Goal: Information Seeking & Learning: Find specific fact

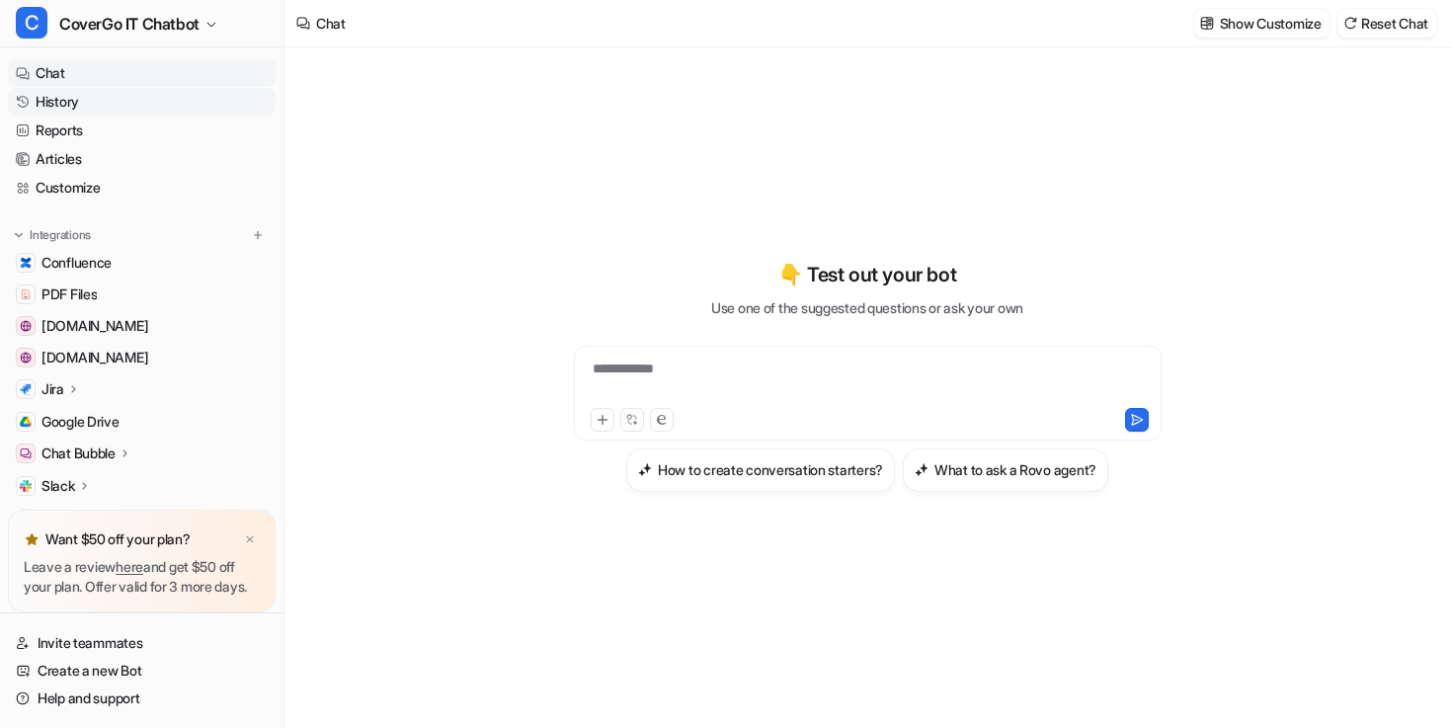
click at [78, 101] on link "History" at bounding box center [142, 102] width 268 height 28
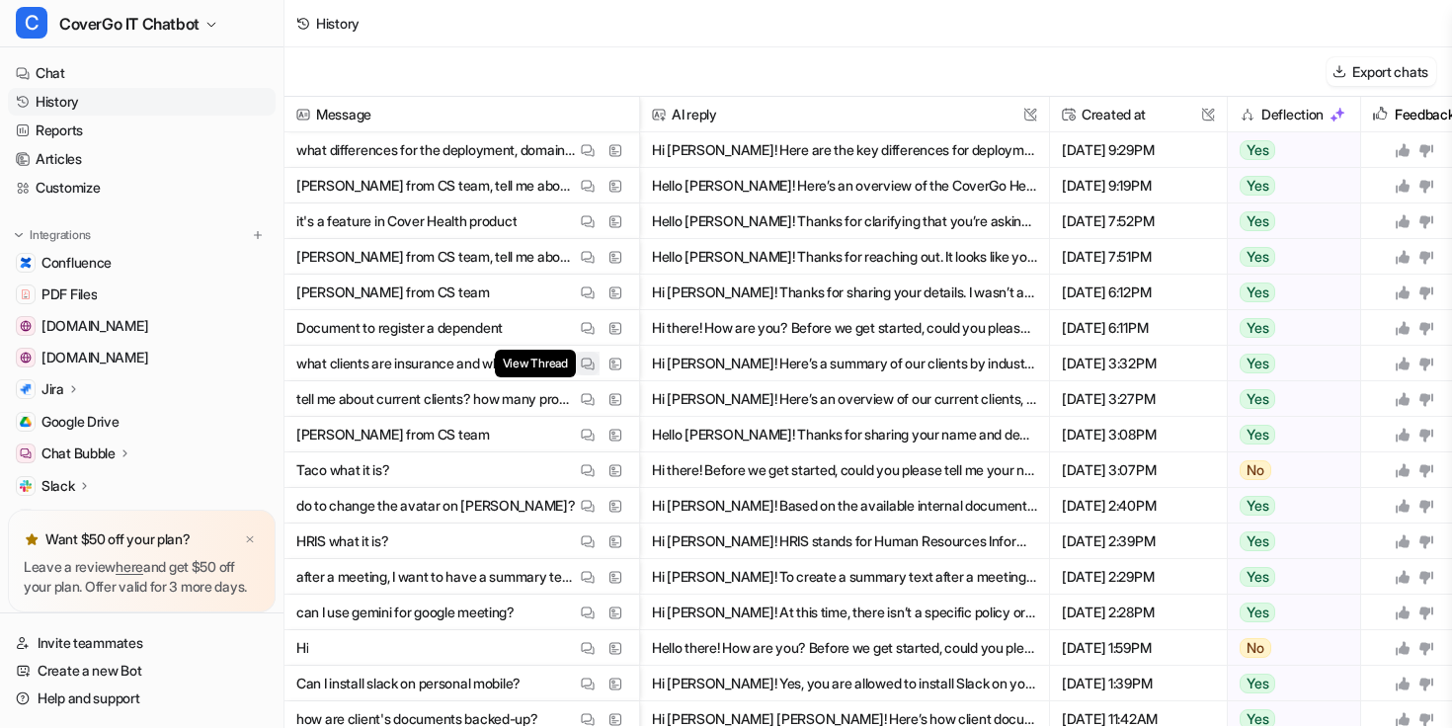
click at [589, 368] on img at bounding box center [588, 364] width 14 height 15
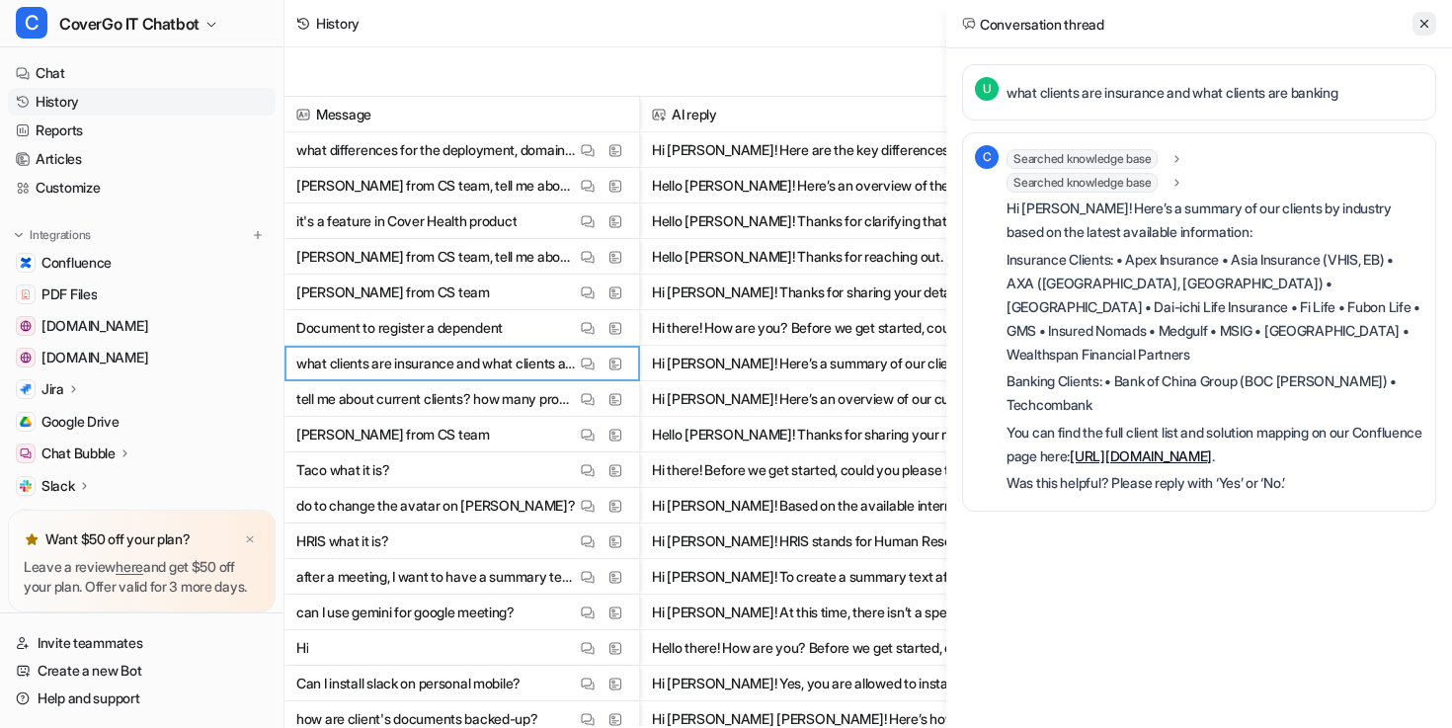
click at [1418, 17] on icon at bounding box center [1424, 24] width 14 height 14
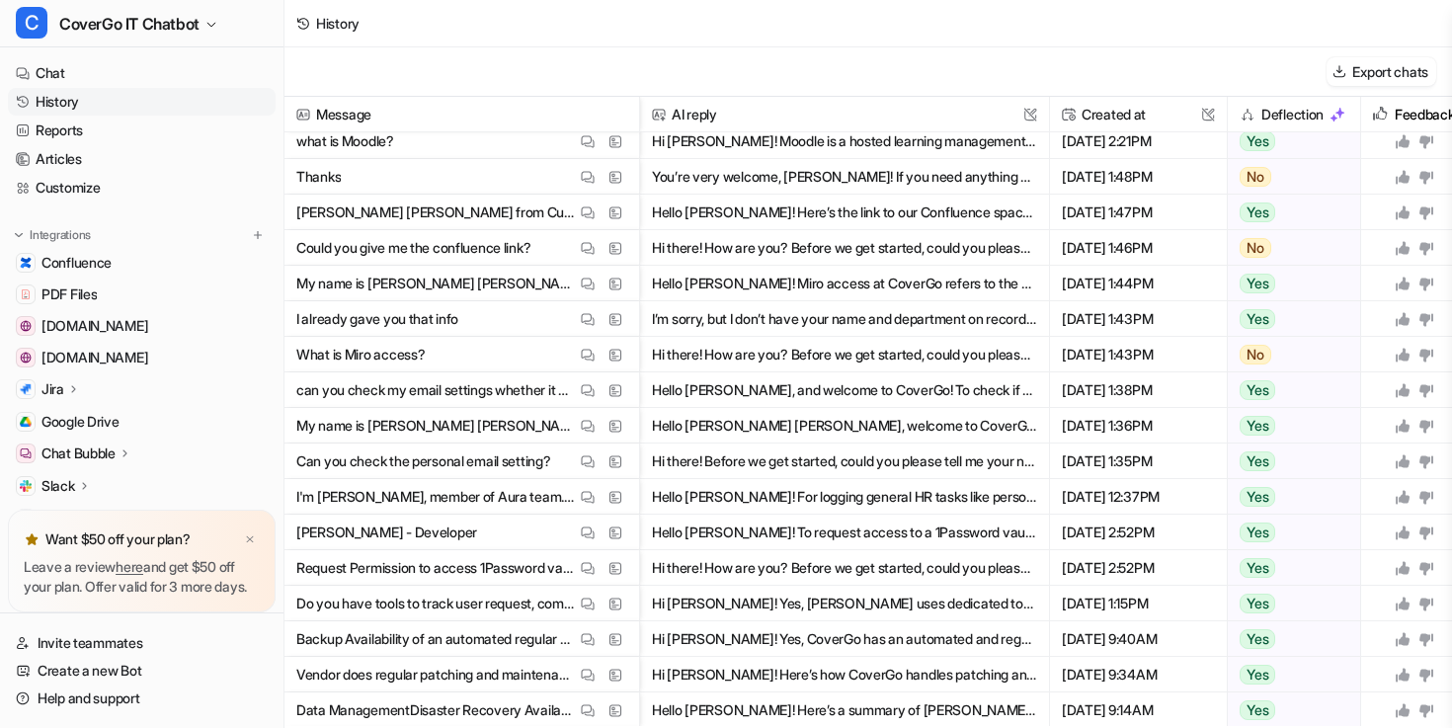
scroll to position [1604, 0]
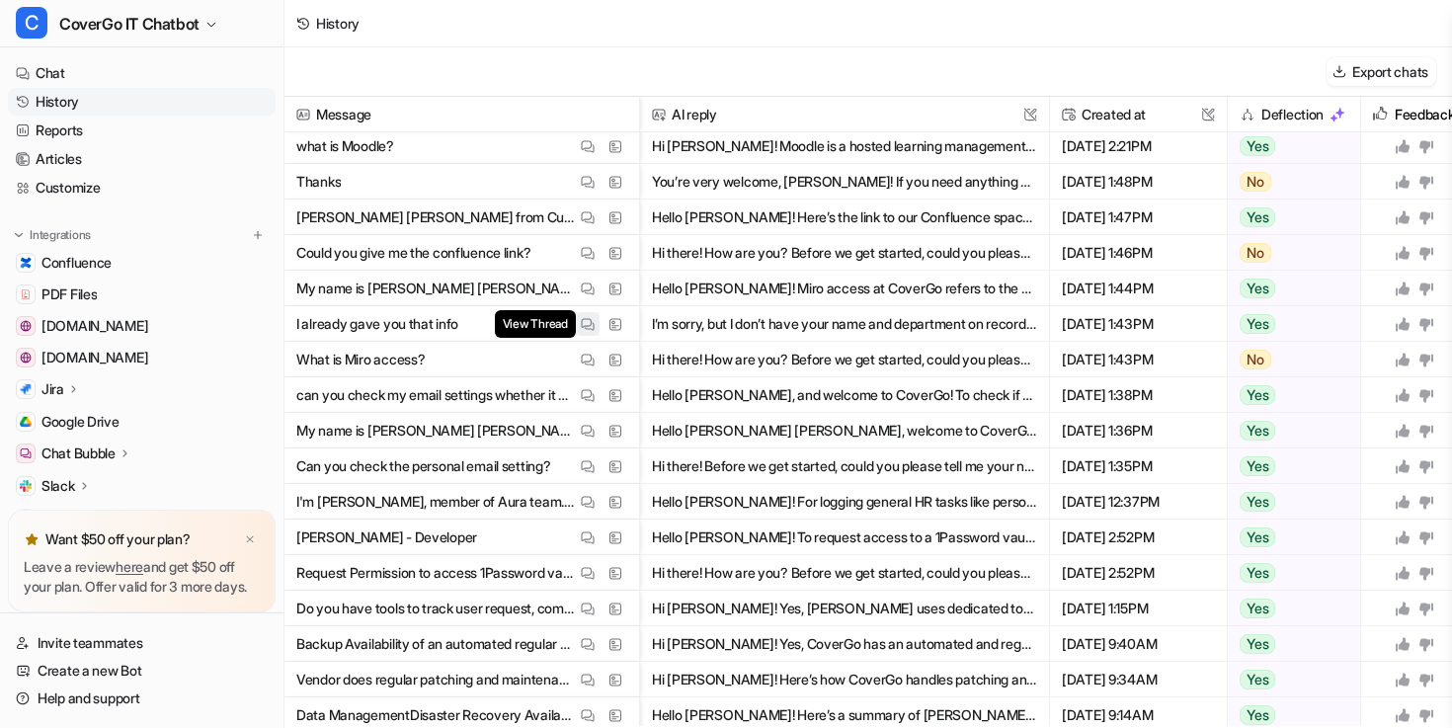
click at [588, 322] on img at bounding box center [588, 324] width 14 height 15
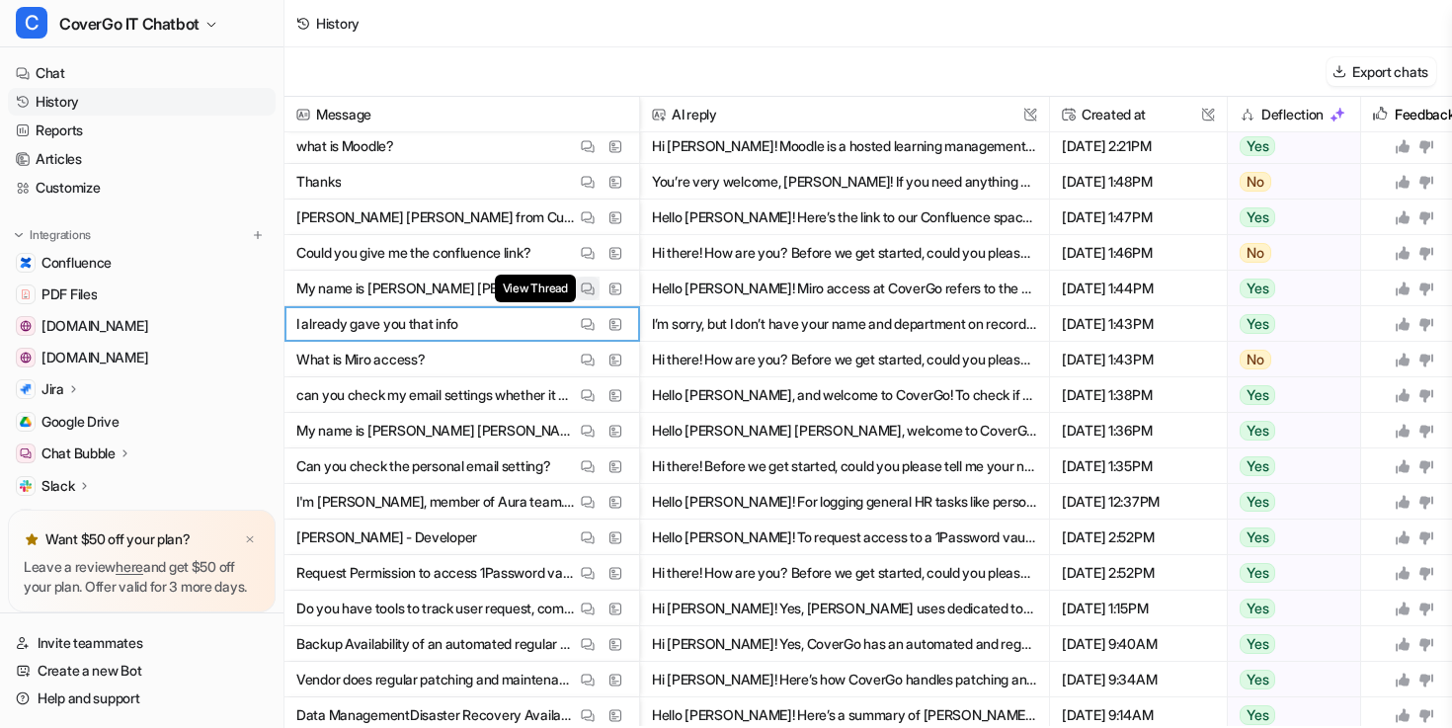
click at [590, 283] on img at bounding box center [588, 288] width 14 height 15
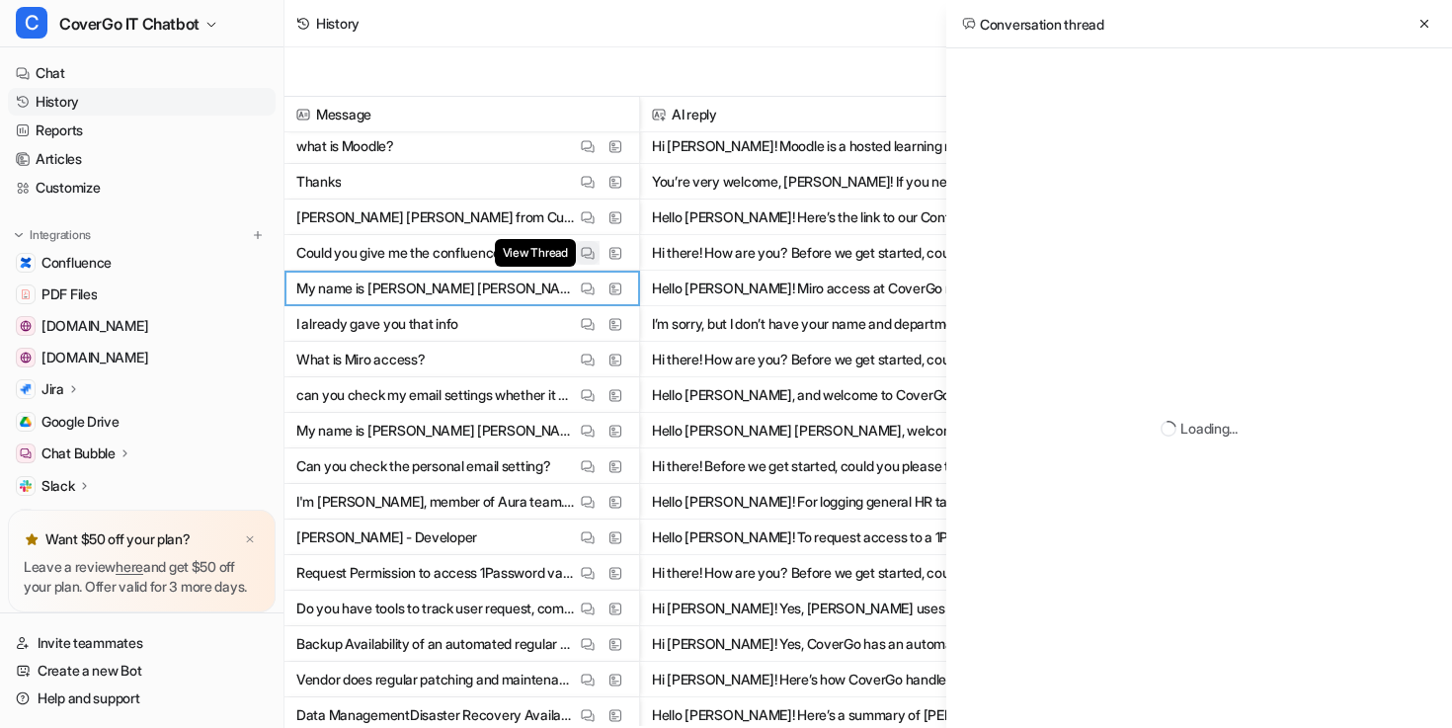
click at [589, 243] on button "View Thread" at bounding box center [588, 253] width 24 height 24
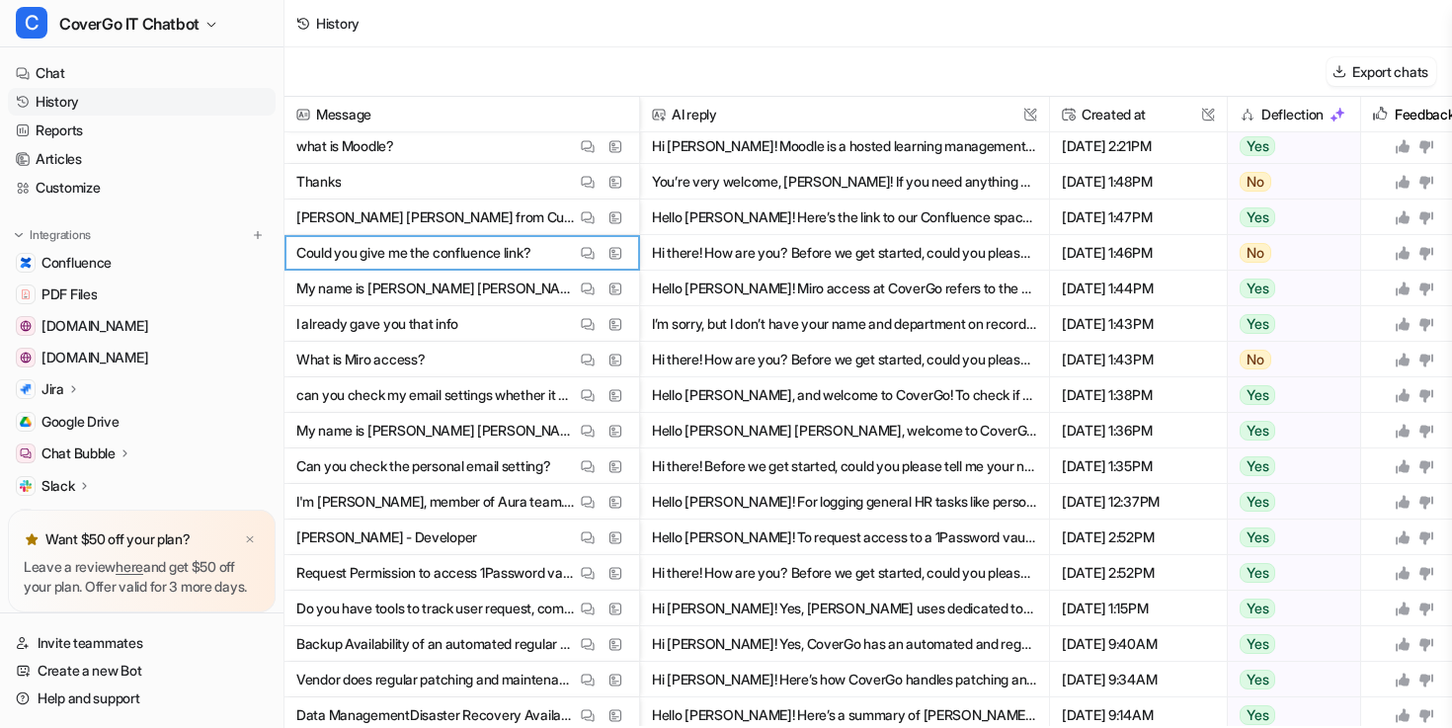
click at [599, 292] on div "View Thread View Sources" at bounding box center [601, 289] width 51 height 24
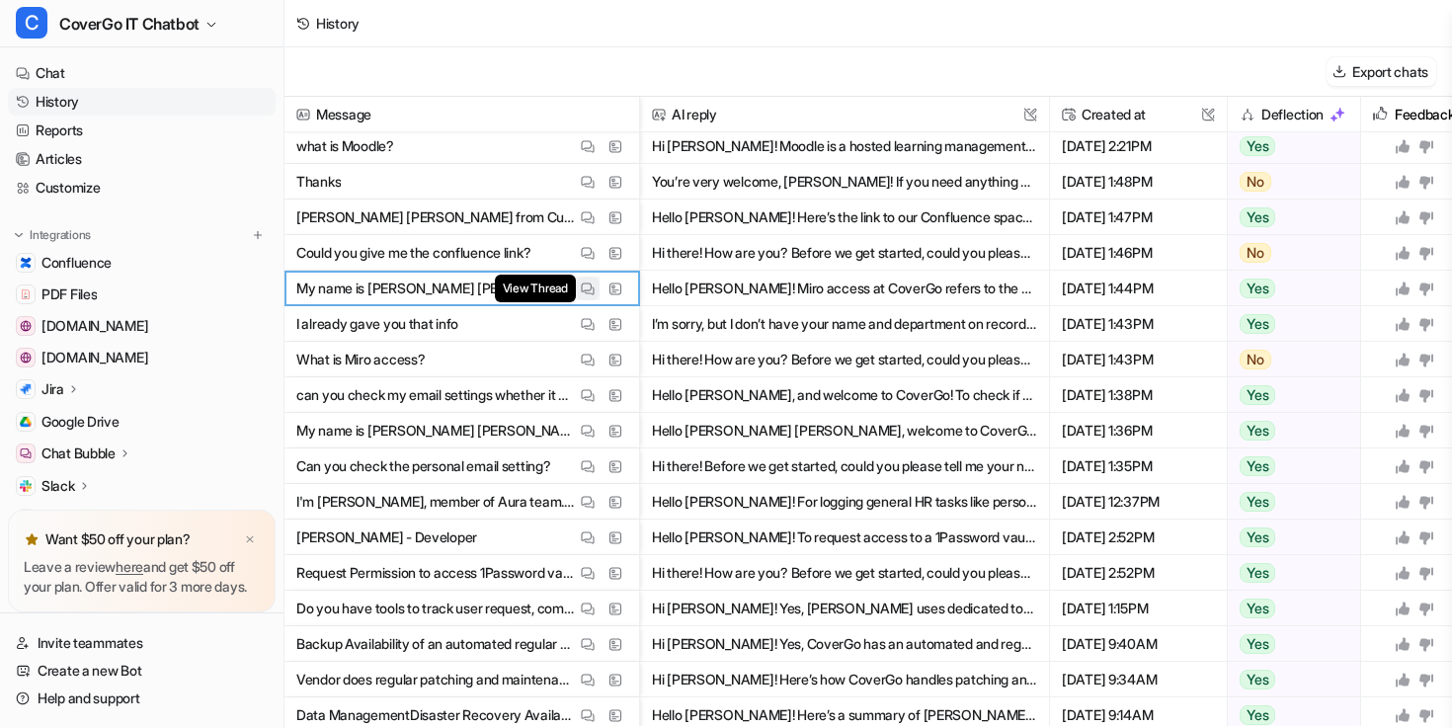
click at [597, 292] on button "View Thread" at bounding box center [588, 289] width 24 height 24
click at [587, 292] on img at bounding box center [588, 288] width 14 height 15
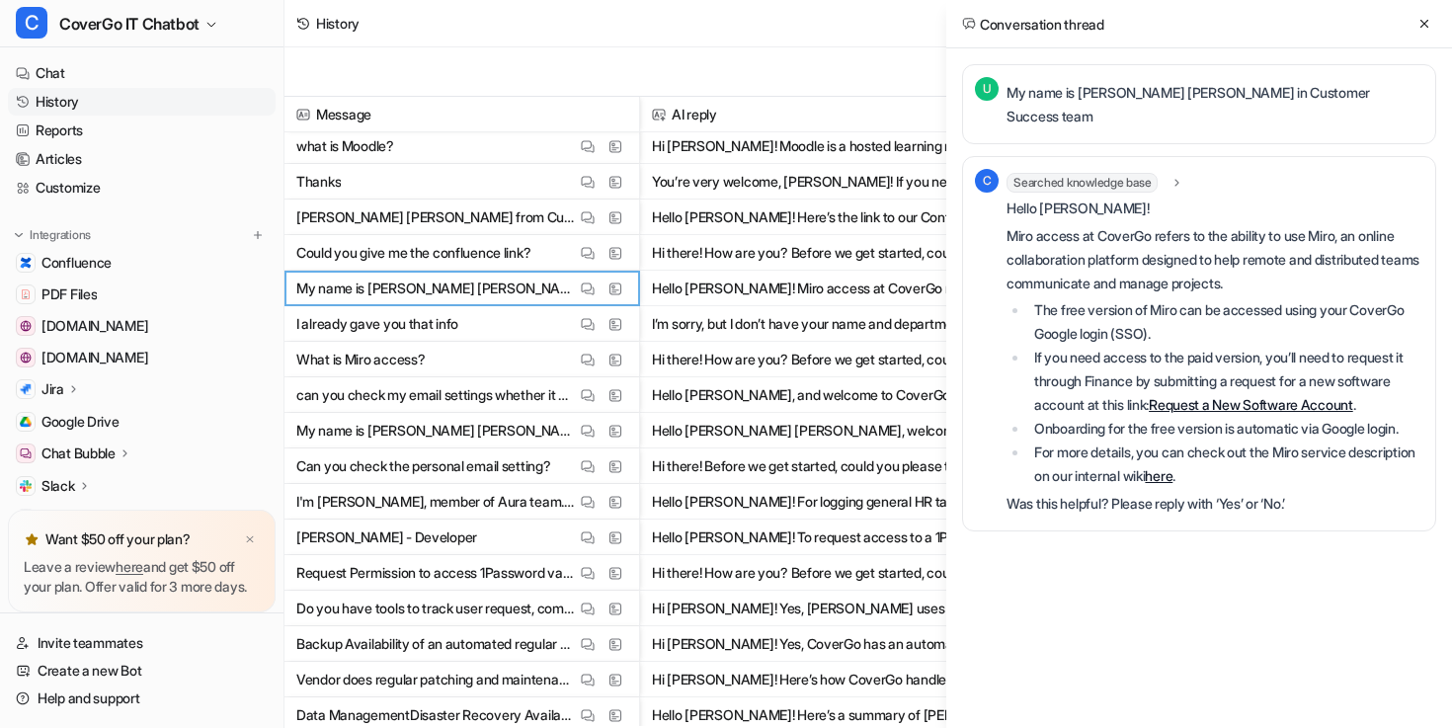
click at [575, 245] on span "Could you give me the confluence link? View Thread View Sources" at bounding box center [461, 253] width 339 height 36
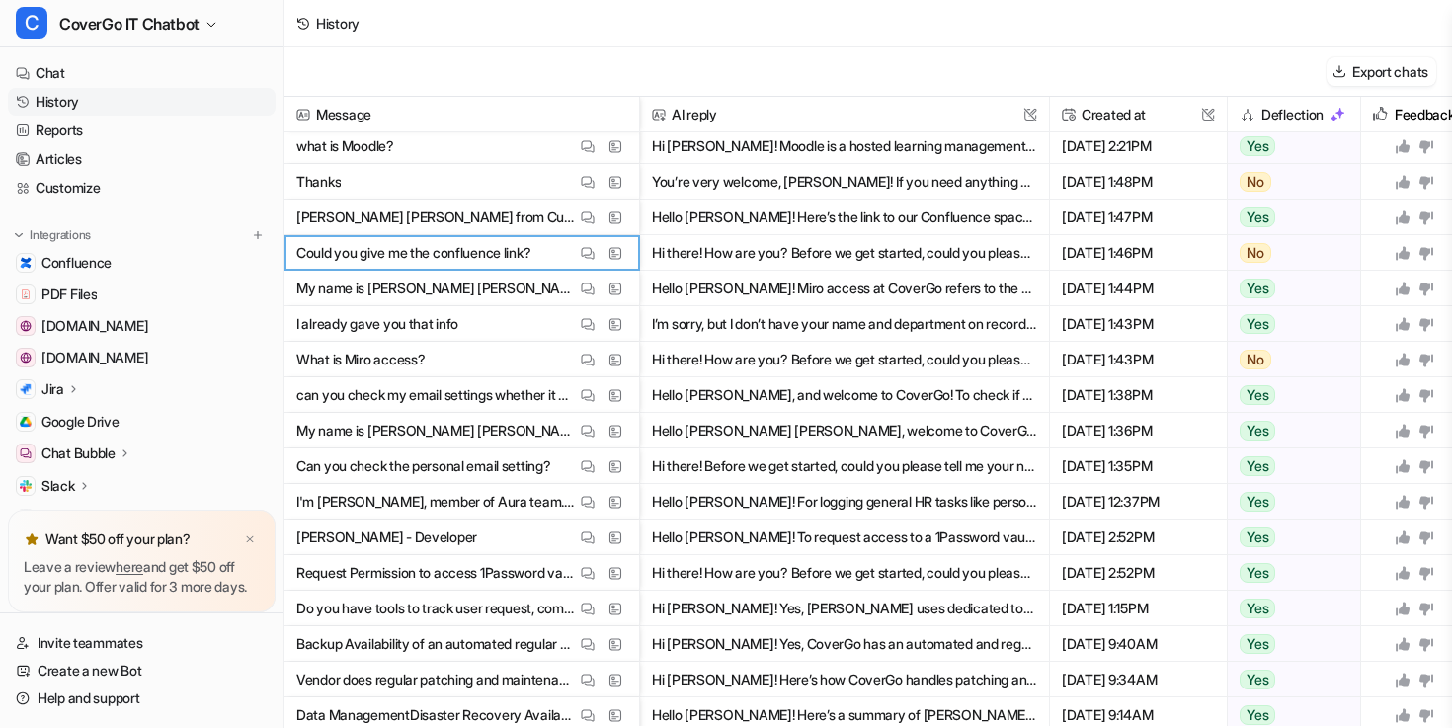
click at [575, 216] on p "[PERSON_NAME] [PERSON_NAME] from Customer Success team" at bounding box center [436, 218] width 280 height 36
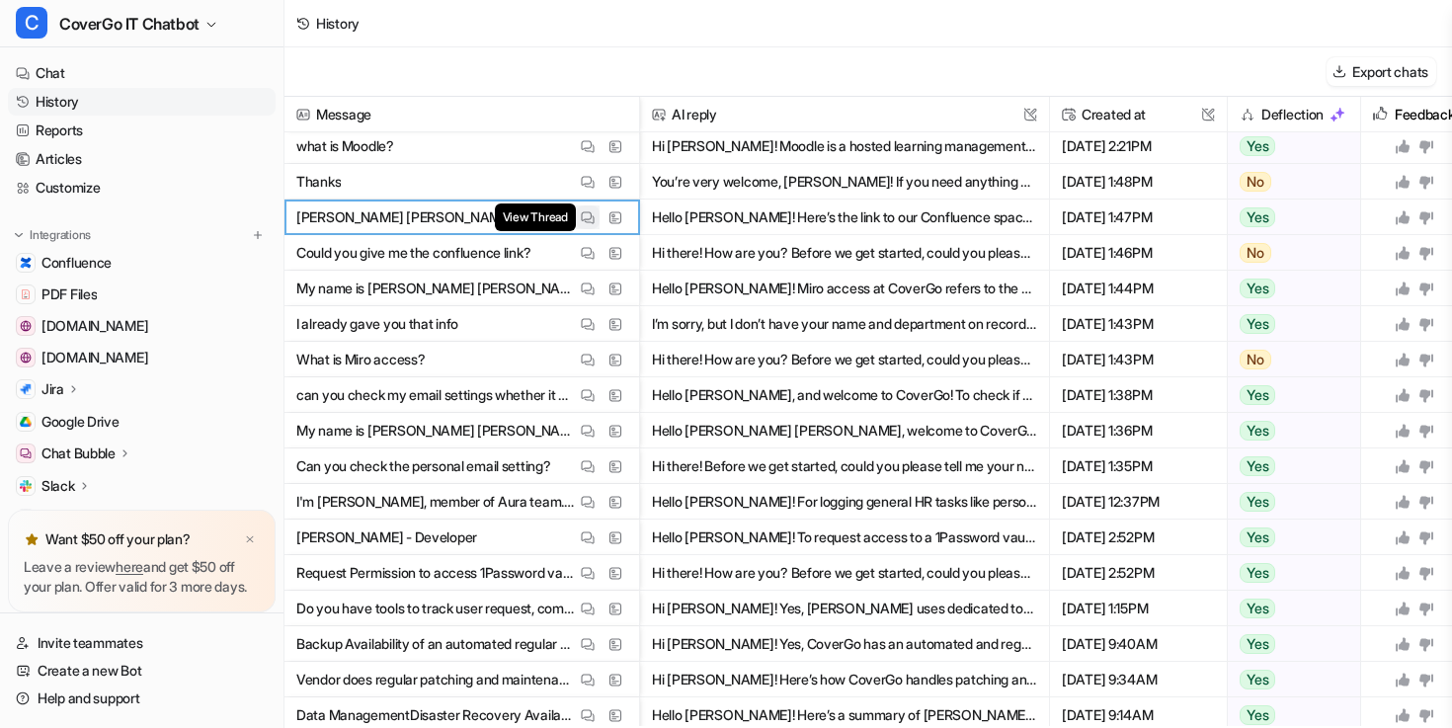
click at [581, 216] on img at bounding box center [588, 217] width 14 height 15
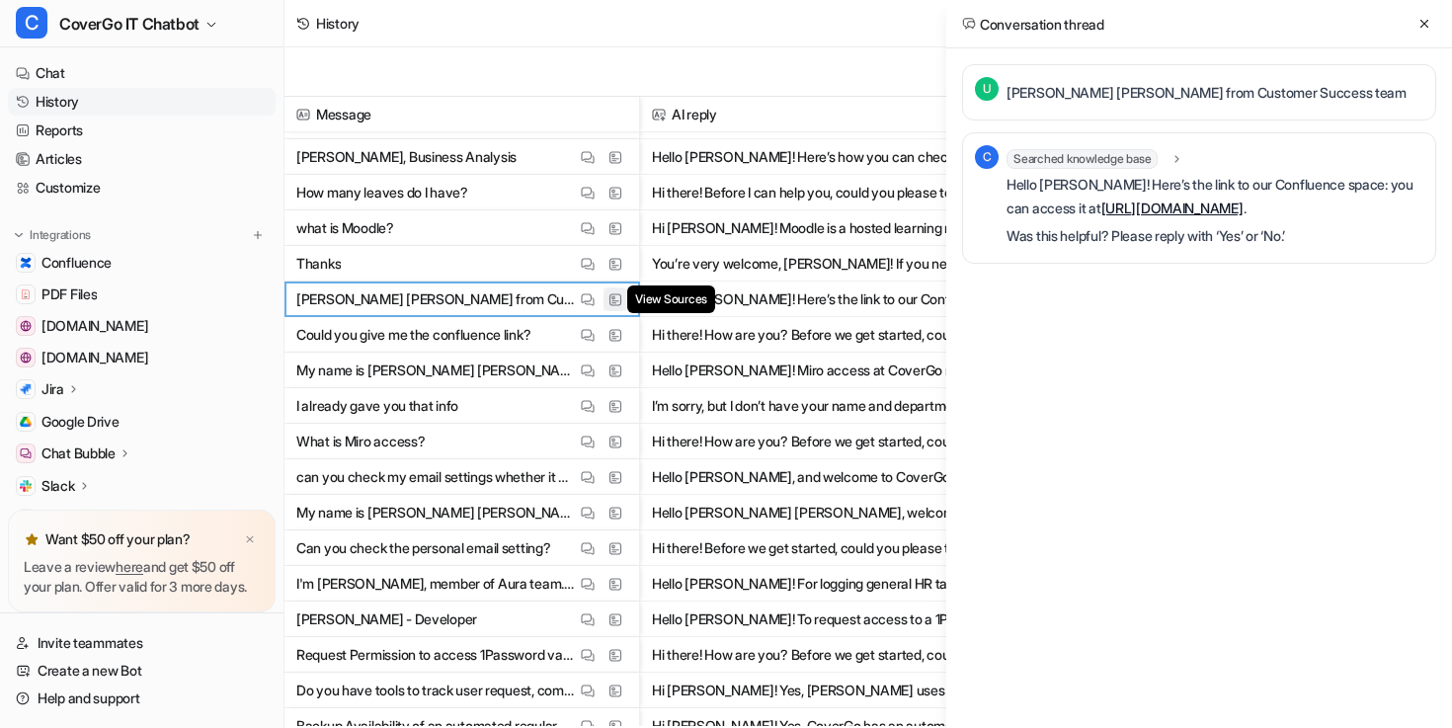
scroll to position [1514, 0]
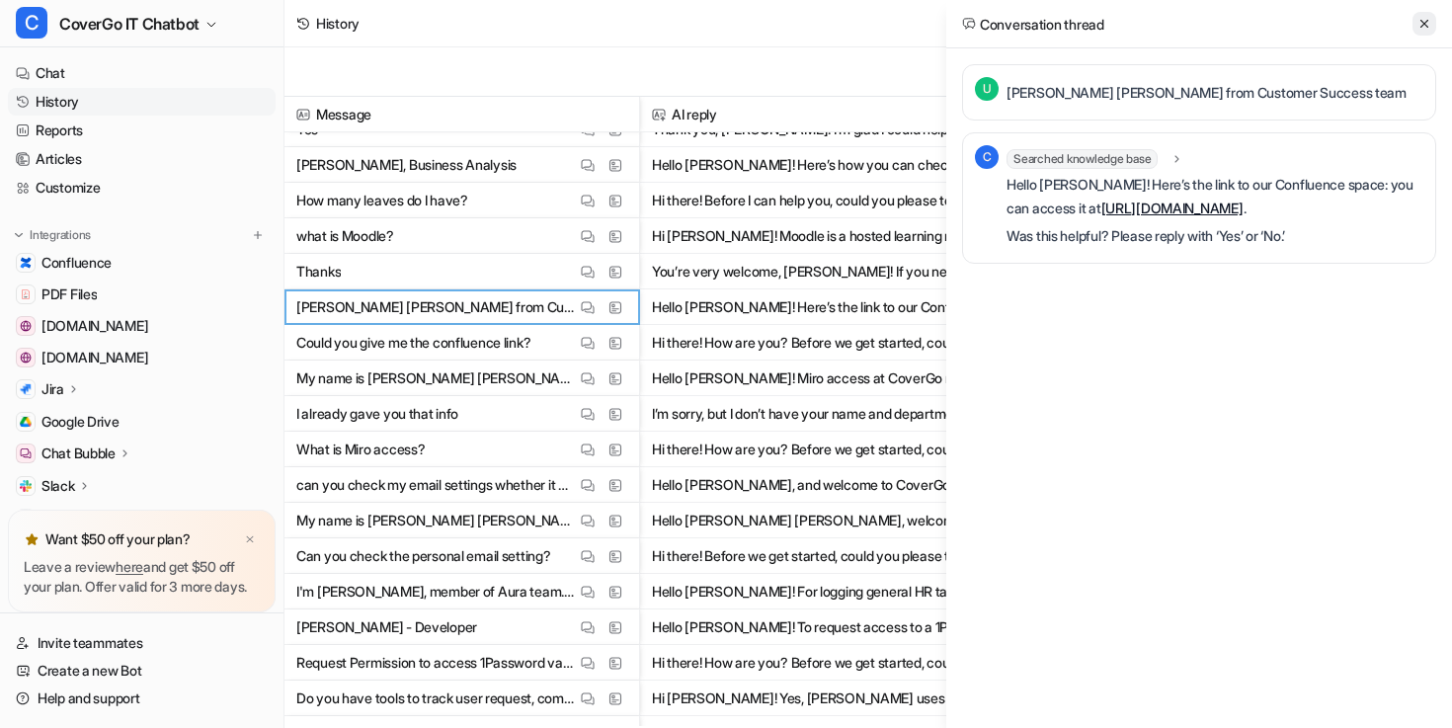
click at [1425, 17] on icon at bounding box center [1424, 24] width 14 height 14
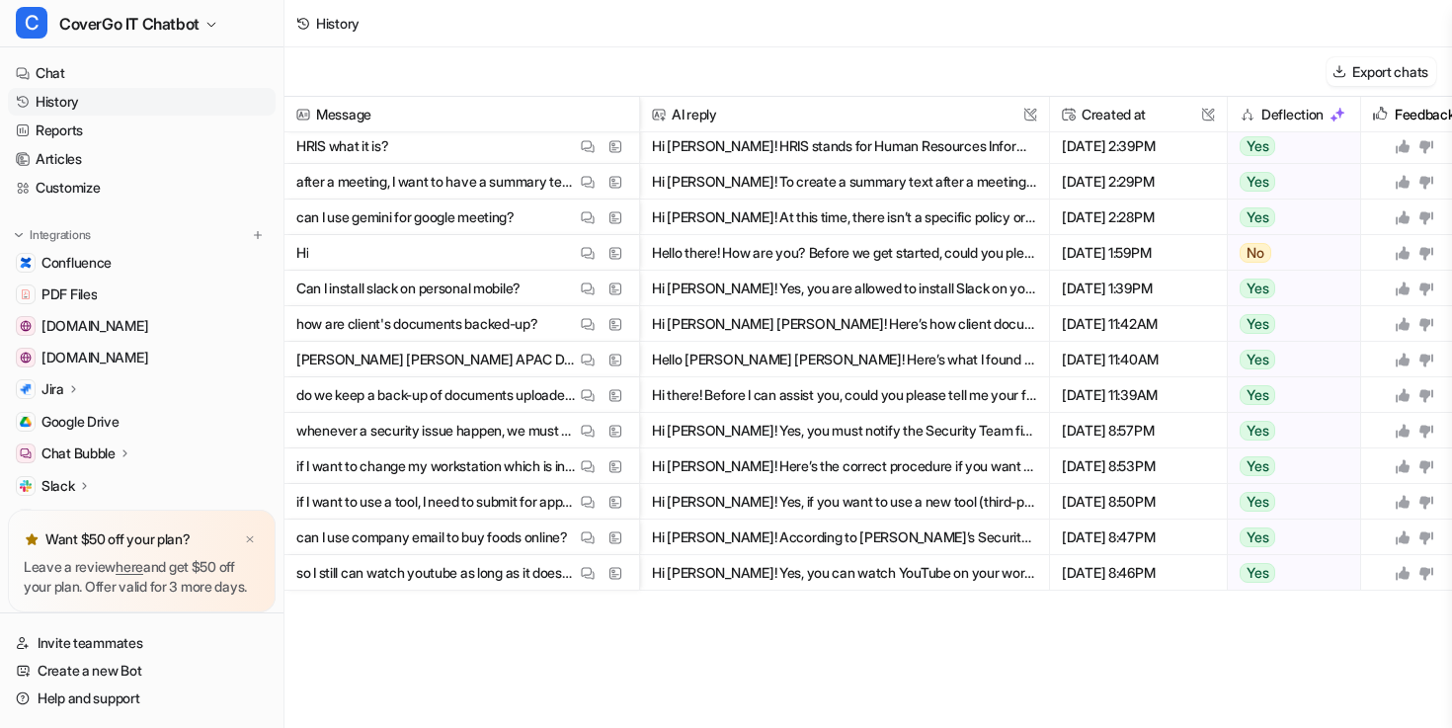
scroll to position [0, 0]
